Goal: Task Accomplishment & Management: Use online tool/utility

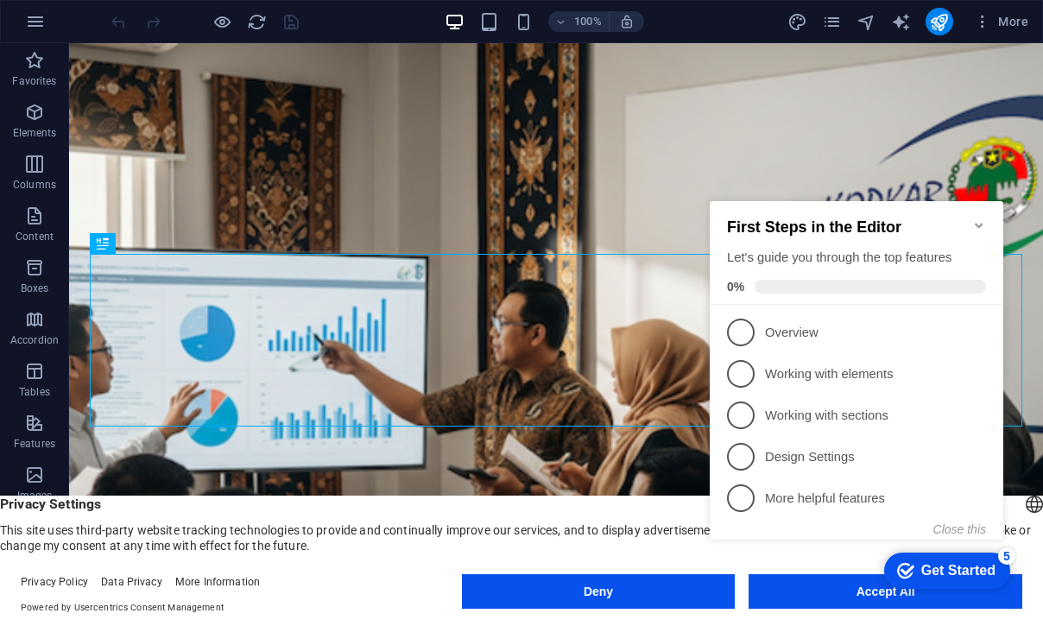
click at [800, 598] on appcues-checklist "Contextual help checklist present on screen" at bounding box center [860, 387] width 314 height 427
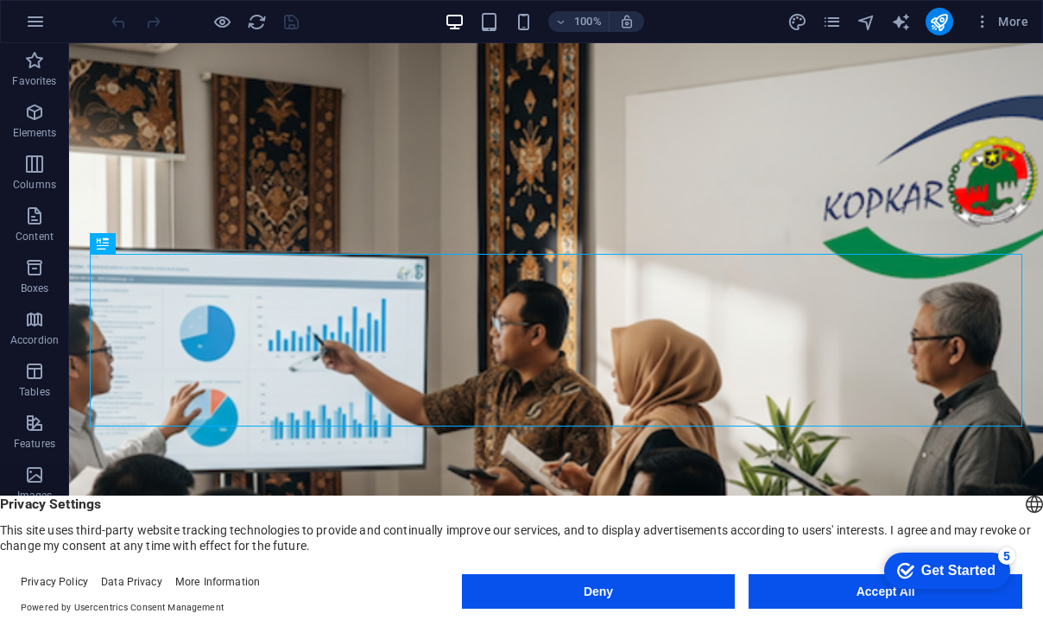
click at [870, 597] on appcues-checklist "Contextual help checklist present on screen" at bounding box center [943, 572] width 147 height 56
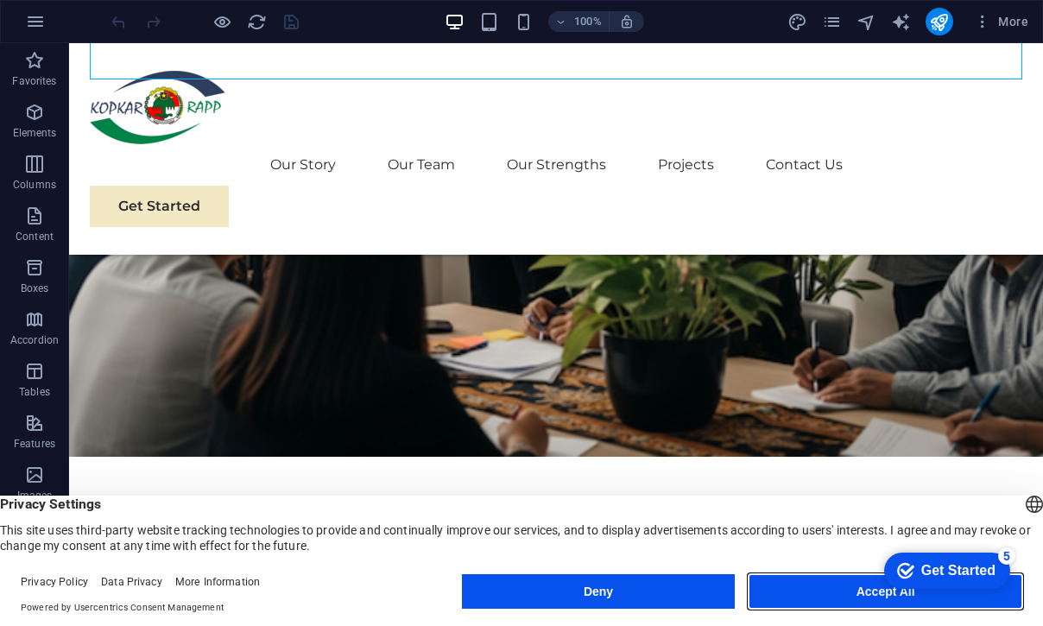
click at [832, 596] on button "Accept All" at bounding box center [886, 591] width 274 height 35
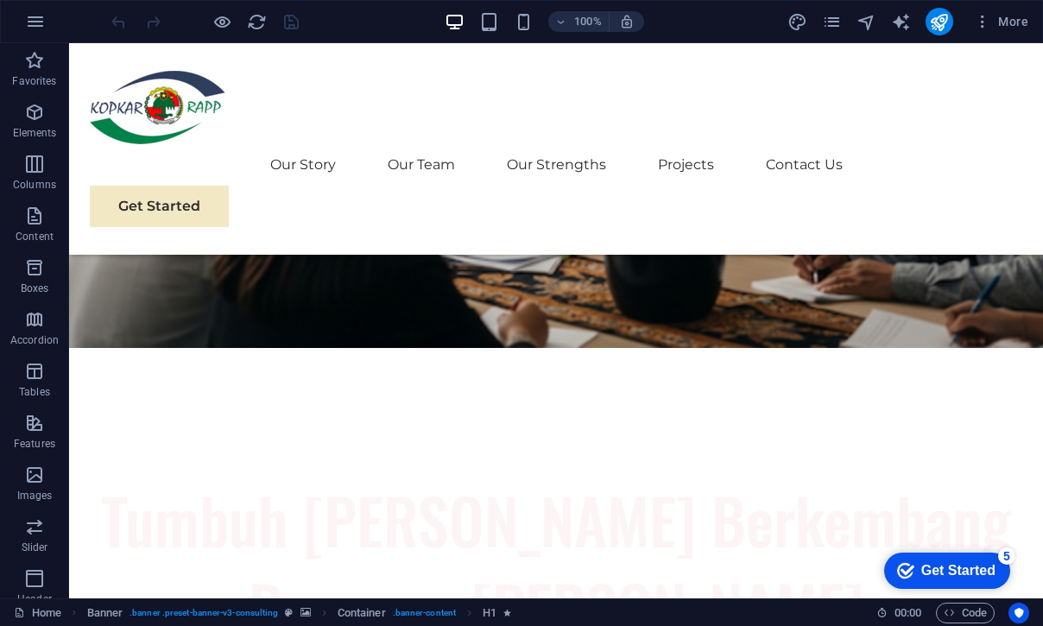
scroll to position [473, 0]
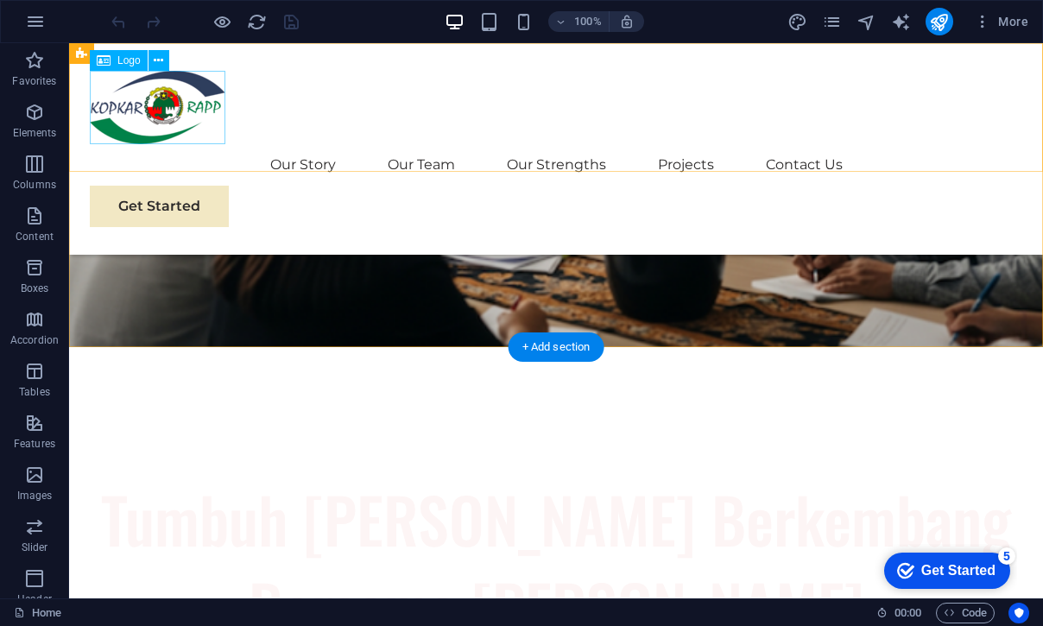
click at [196, 105] on div at bounding box center [556, 107] width 933 height 73
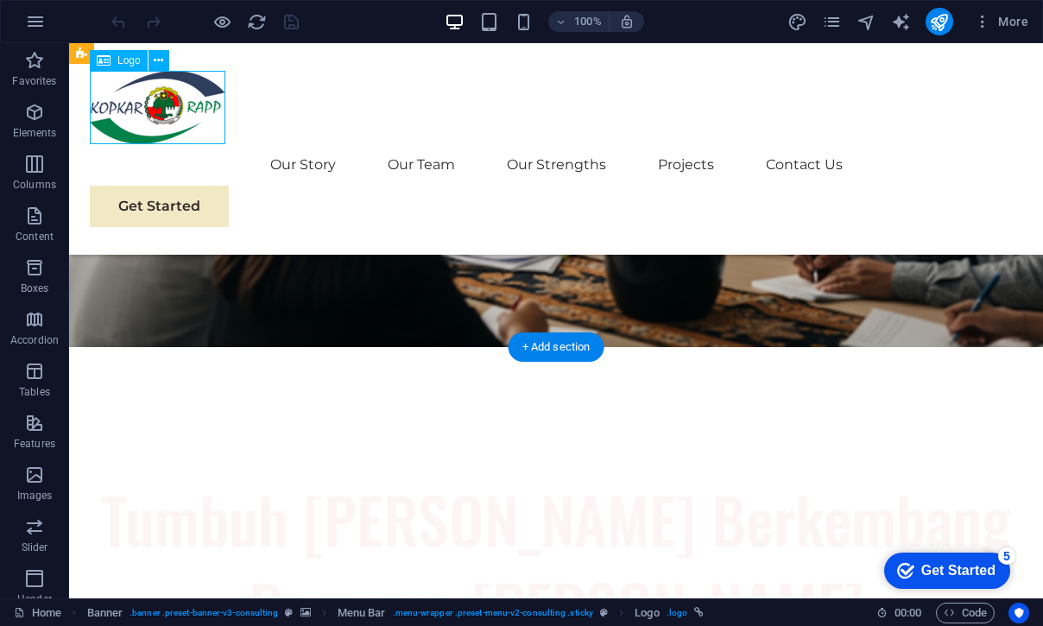
click at [196, 111] on div at bounding box center [556, 107] width 933 height 73
click at [188, 119] on div at bounding box center [556, 107] width 933 height 73
click at [187, 118] on div at bounding box center [556, 107] width 933 height 73
select select "px"
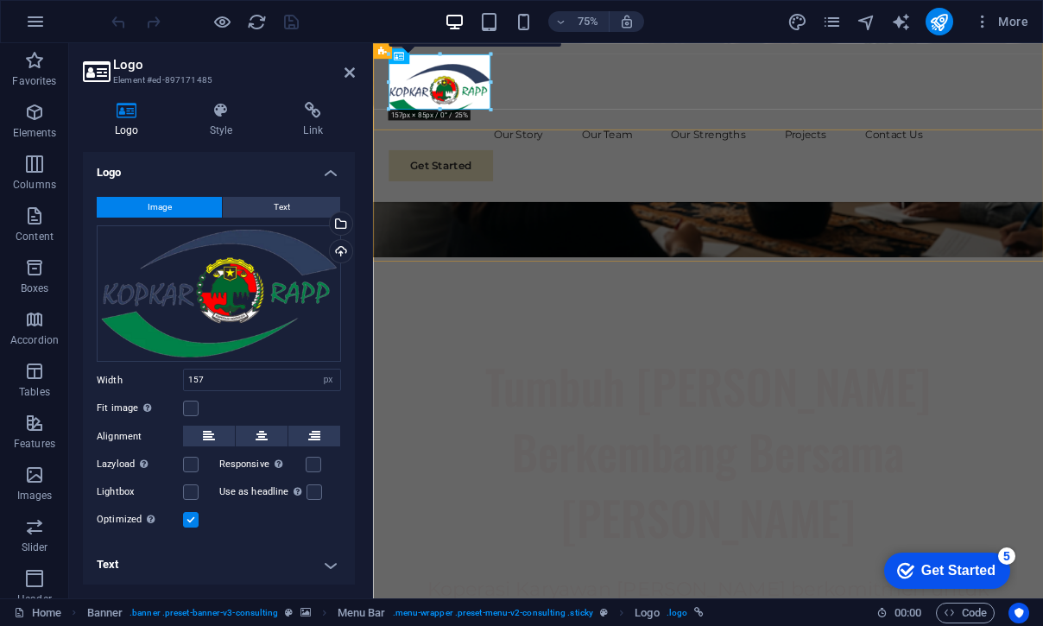
scroll to position [496, 0]
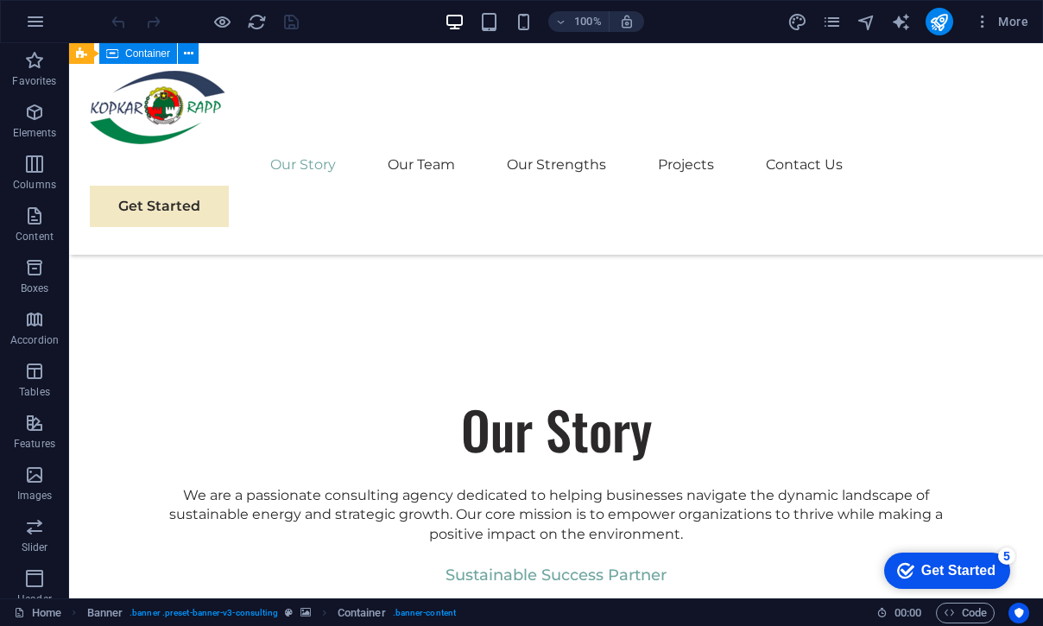
scroll to position [1182, 0]
click at [177, 118] on div at bounding box center [556, 107] width 933 height 73
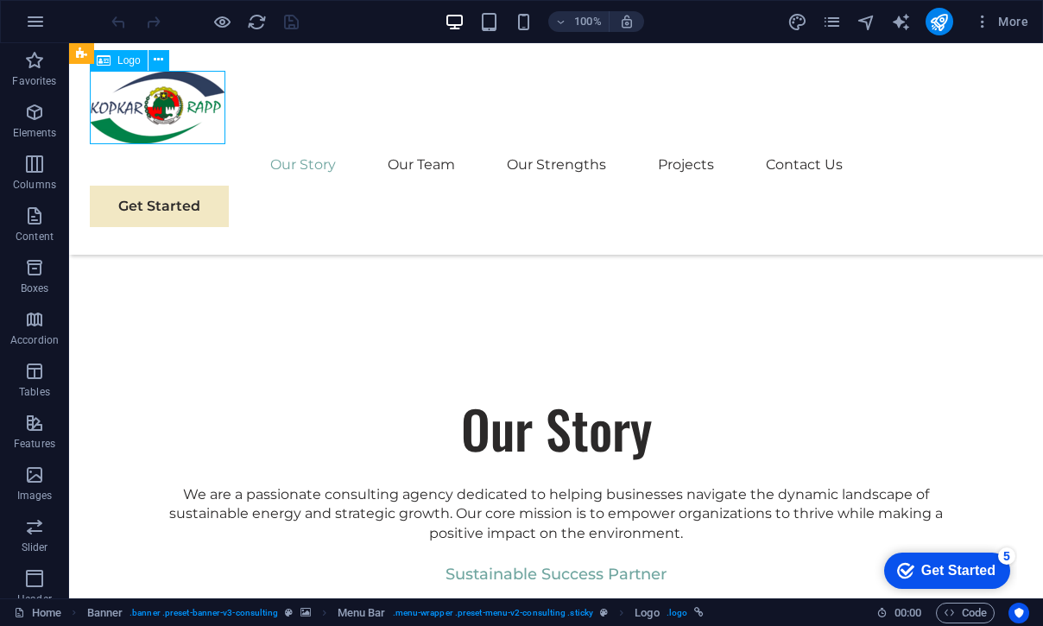
click at [177, 117] on div at bounding box center [556, 107] width 933 height 73
select select "px"
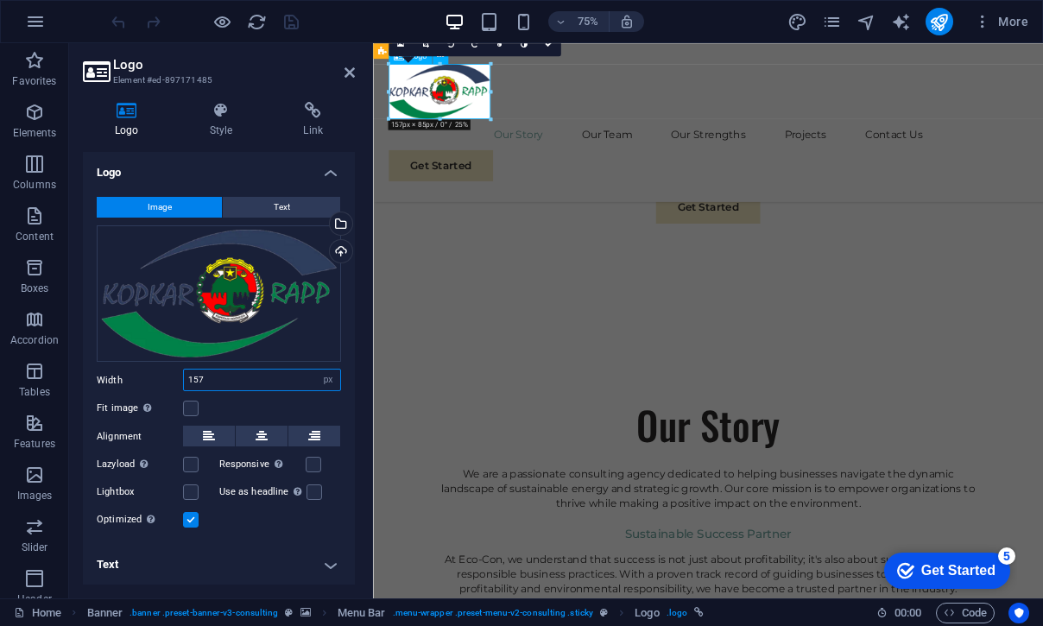
click at [253, 386] on input "157" at bounding box center [262, 380] width 156 height 21
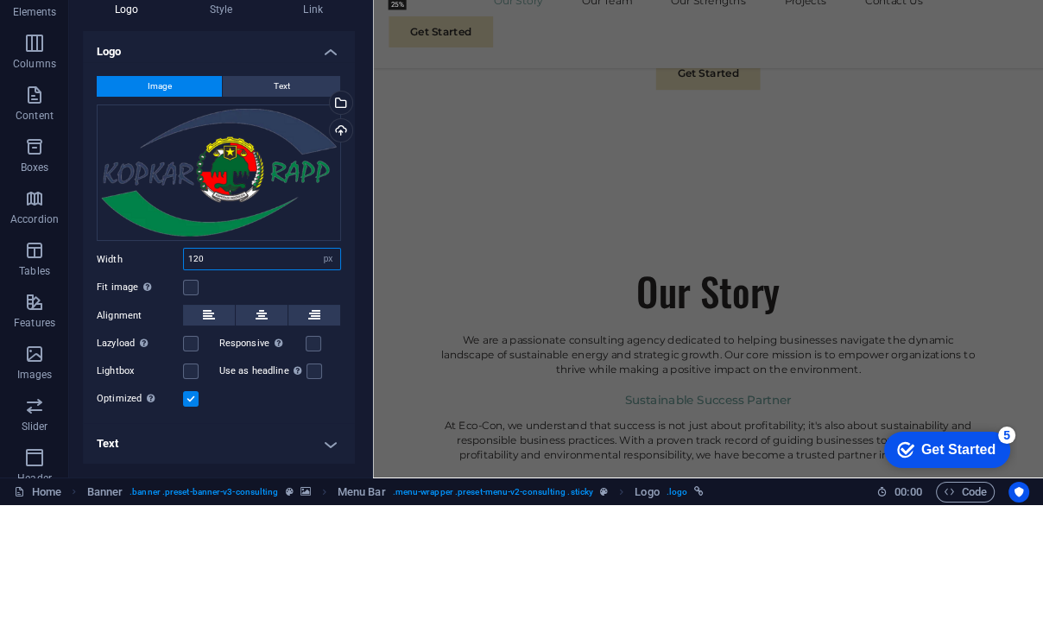
type input "120"
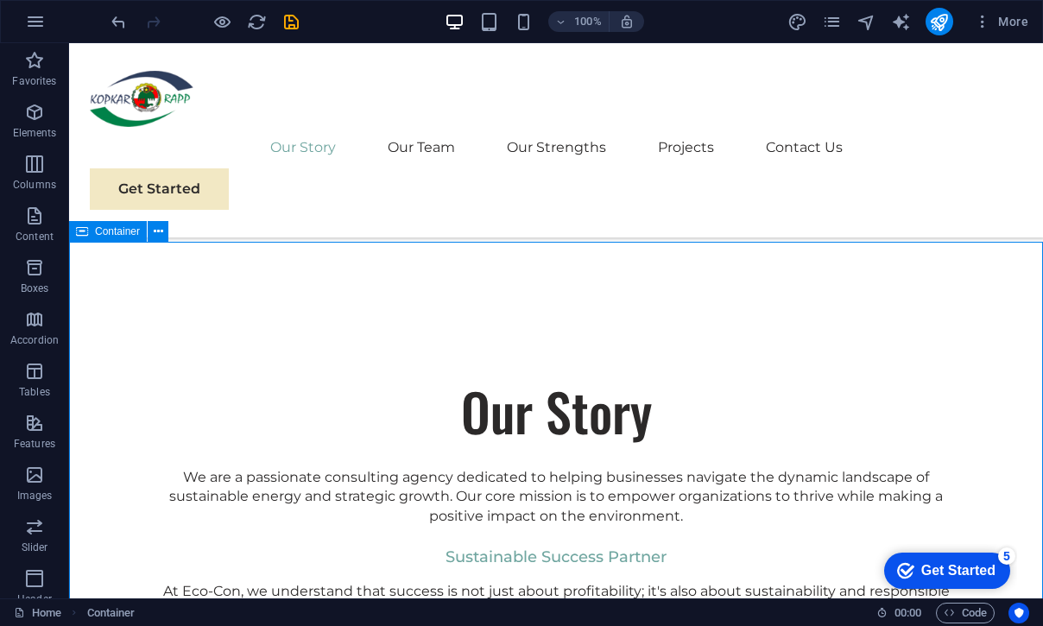
click at [152, 107] on div at bounding box center [556, 99] width 933 height 56
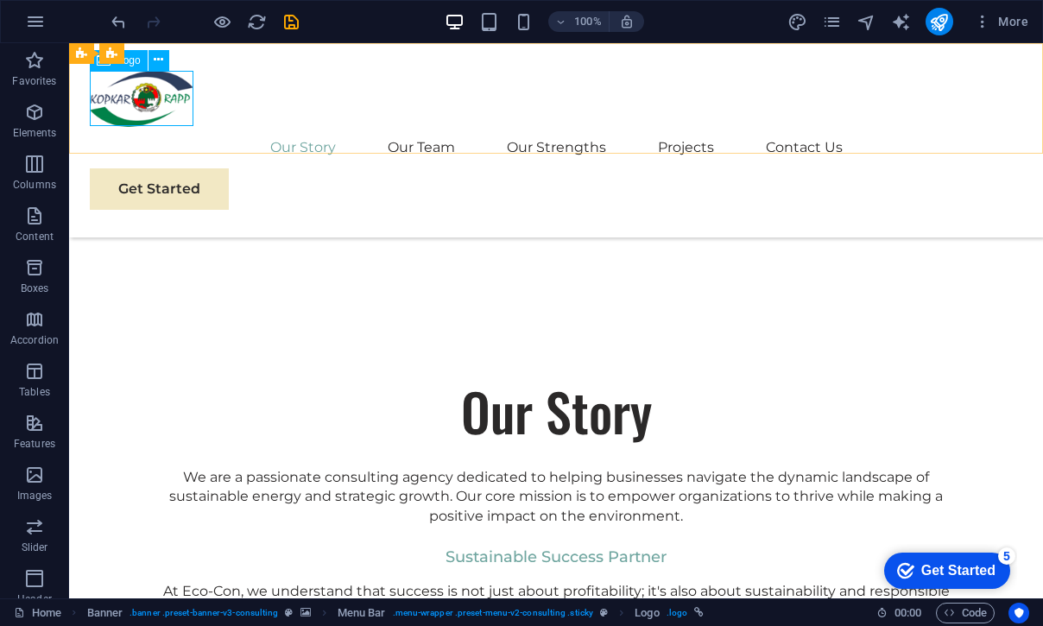
click at [130, 100] on div at bounding box center [556, 99] width 933 height 56
click at [134, 97] on div at bounding box center [556, 99] width 933 height 56
click at [143, 94] on div at bounding box center [556, 99] width 933 height 56
select select "px"
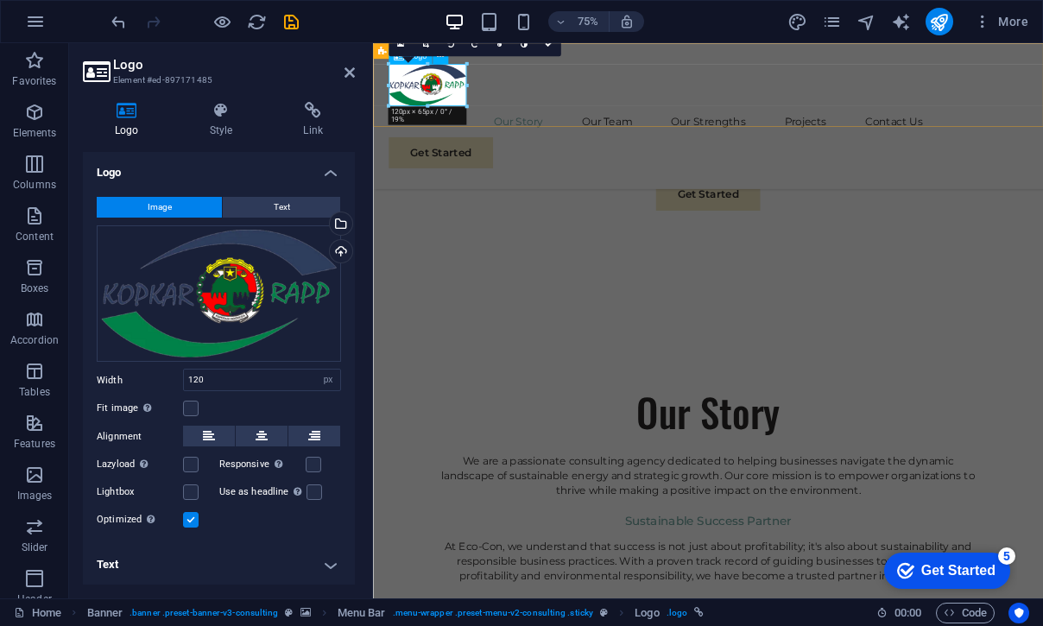
click at [193, 412] on label at bounding box center [191, 409] width 16 height 16
click at [0, 0] on input "Fit image Automatically fit image to a fixed width and height" at bounding box center [0, 0] width 0 height 0
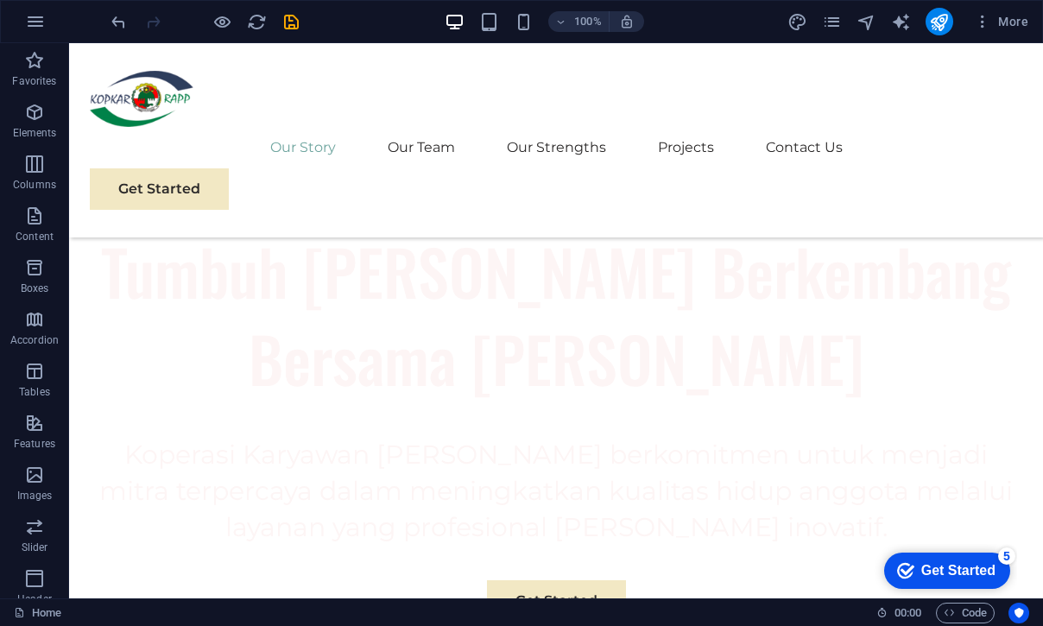
scroll to position [735, 0]
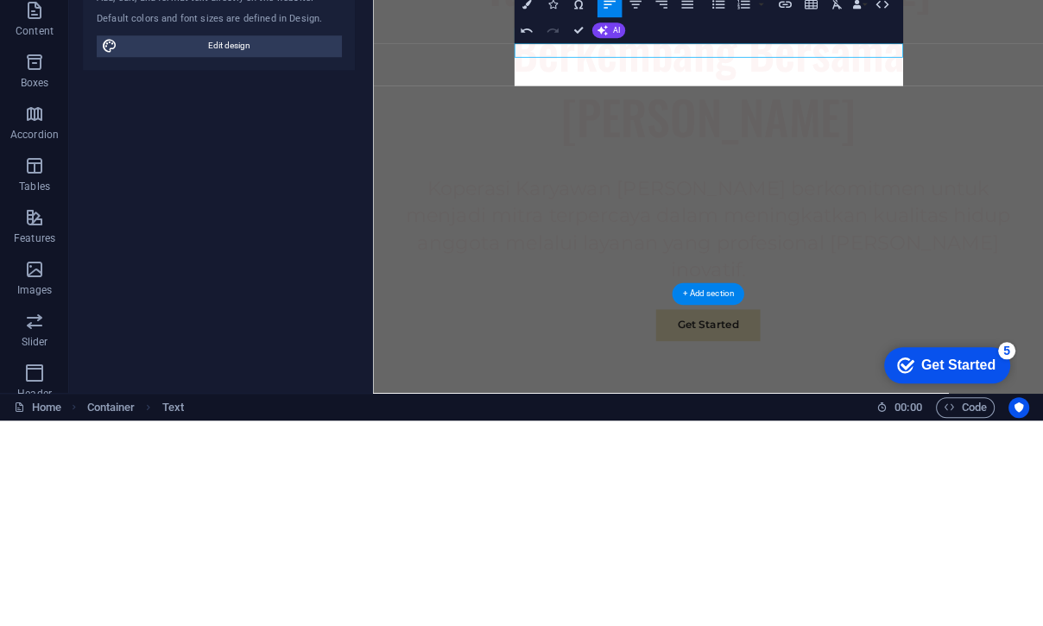
scroll to position [2394, 2]
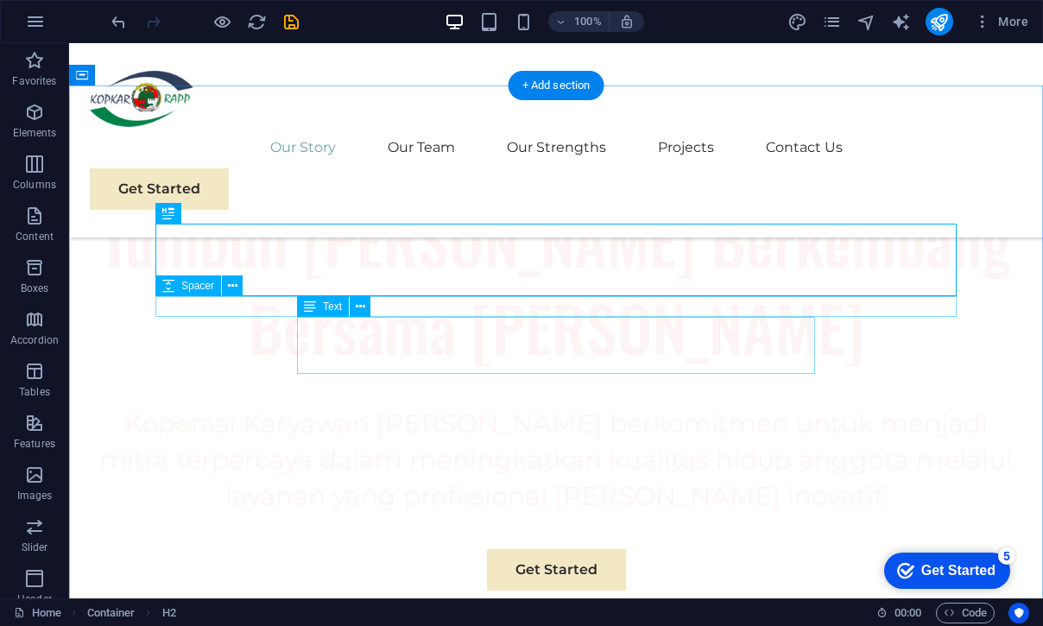
click at [309, 308] on icon at bounding box center [310, 306] width 12 height 21
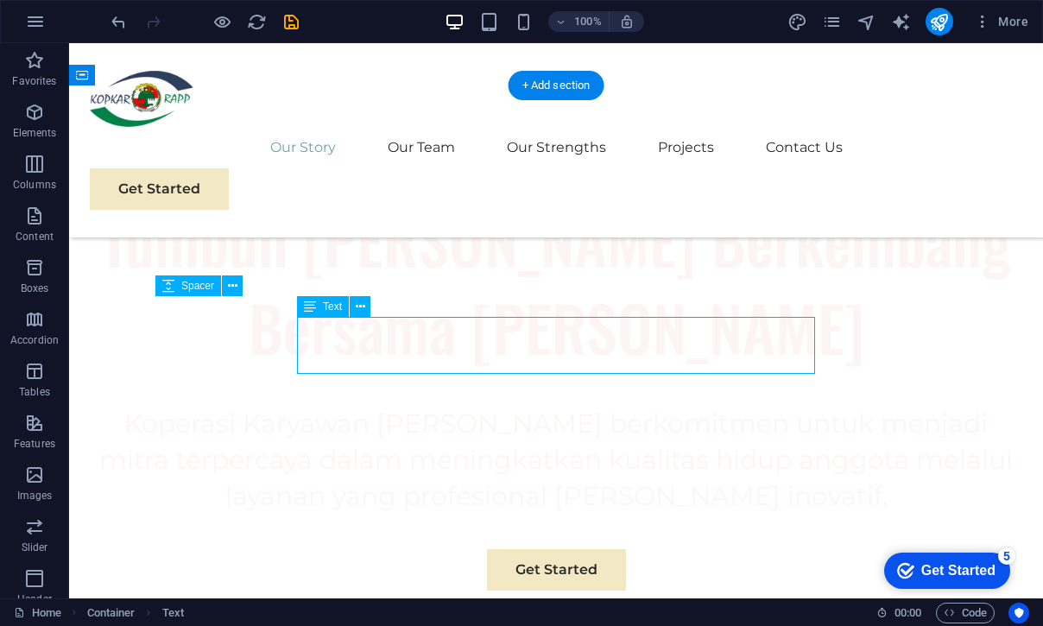
click at [309, 306] on icon at bounding box center [310, 306] width 12 height 21
click at [329, 304] on span "Text" at bounding box center [332, 306] width 19 height 10
click at [336, 308] on span "Text" at bounding box center [332, 306] width 19 height 10
click at [335, 307] on span "Text" at bounding box center [332, 306] width 19 height 10
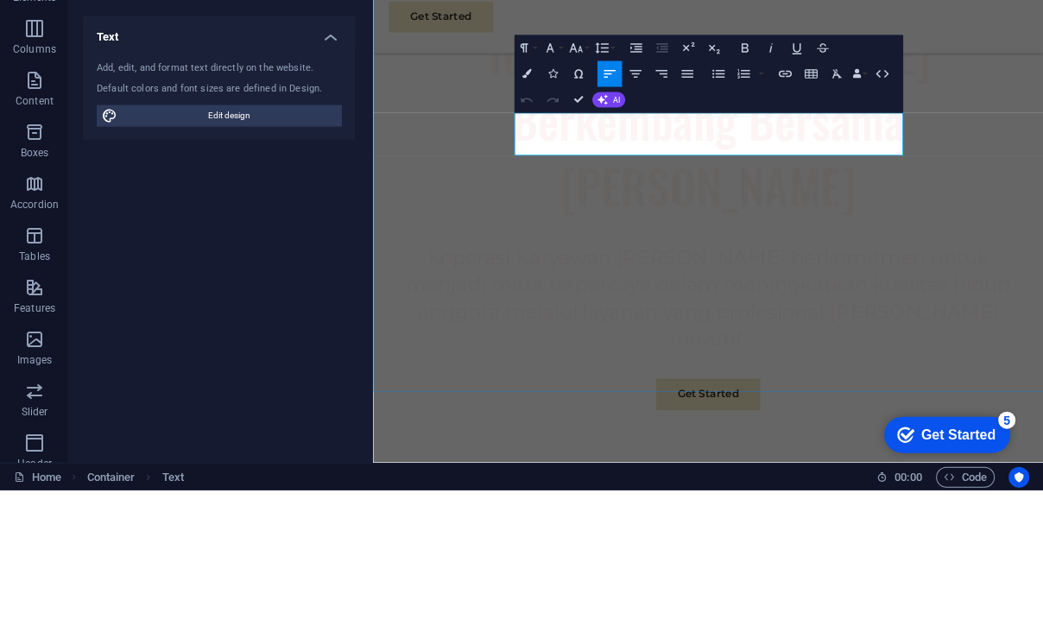
click at [634, 202] on icon "button" at bounding box center [635, 210] width 16 height 16
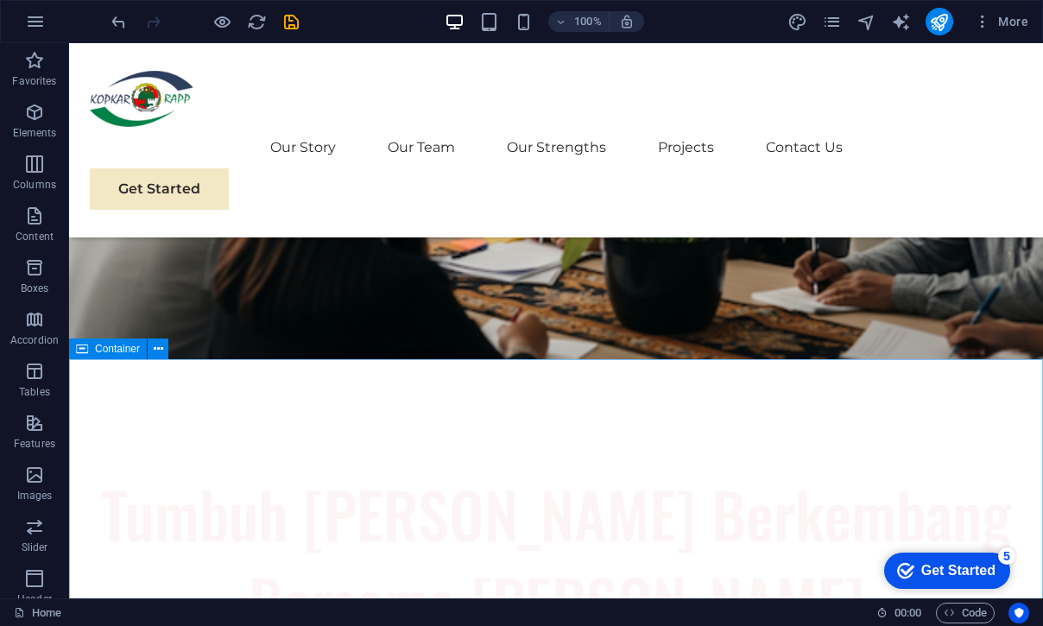
scroll to position [462, 0]
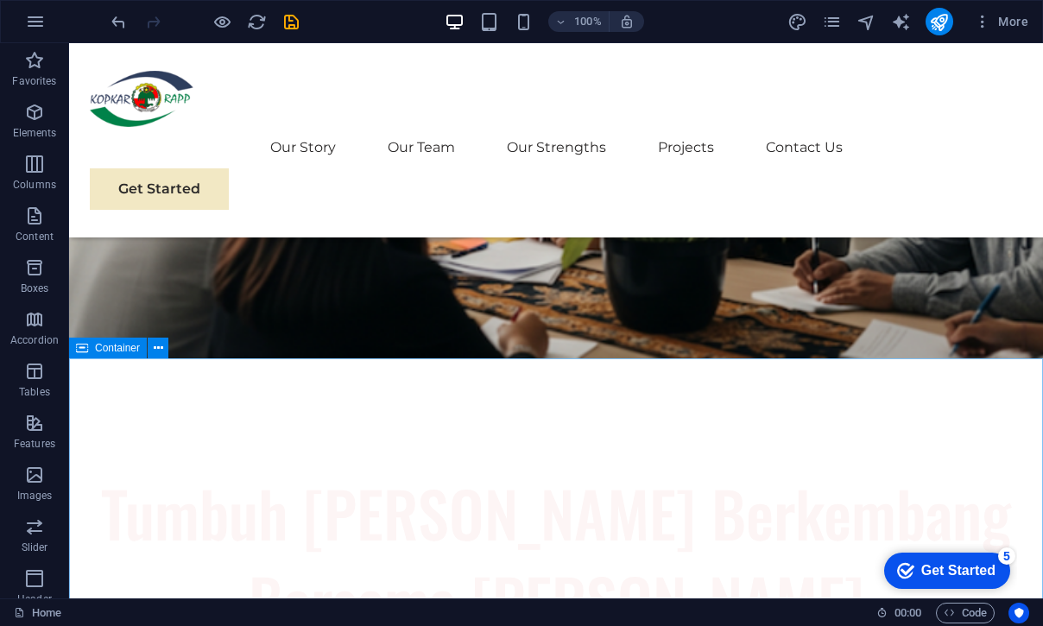
click at [35, 116] on icon "button" at bounding box center [34, 112] width 21 height 21
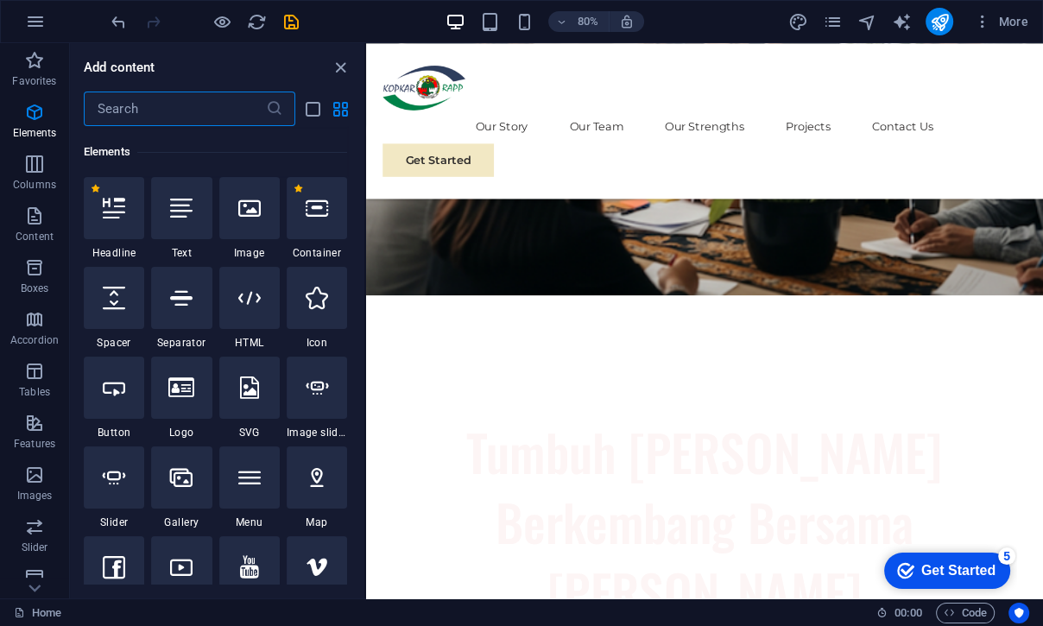
scroll to position [184, 0]
click at [939, 28] on icon "publish" at bounding box center [939, 22] width 20 height 20
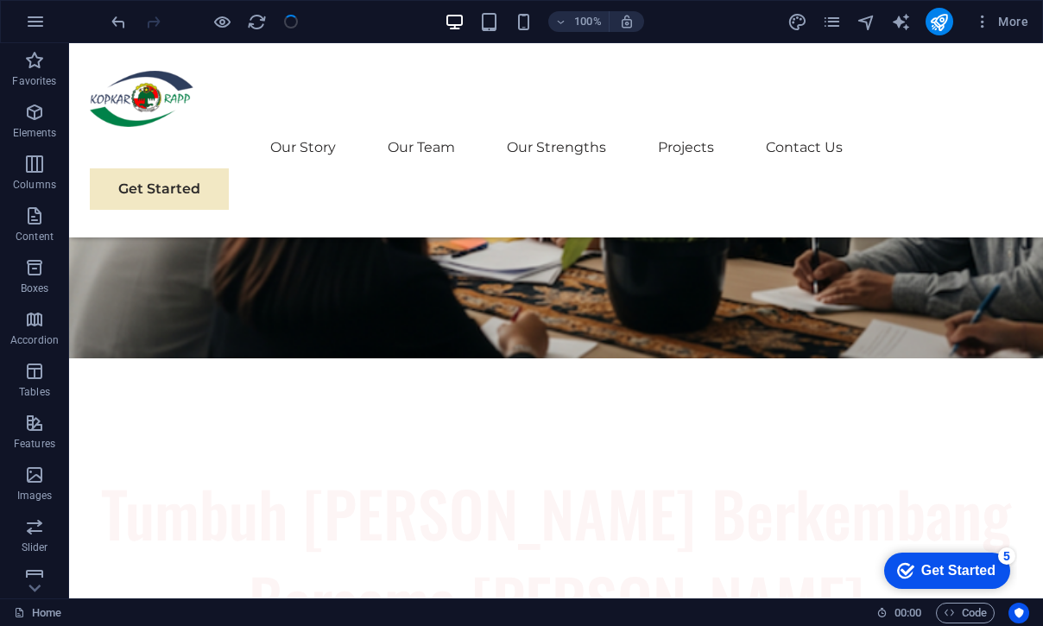
click at [946, 26] on icon "publish" at bounding box center [939, 22] width 20 height 20
